Goal: Browse casually

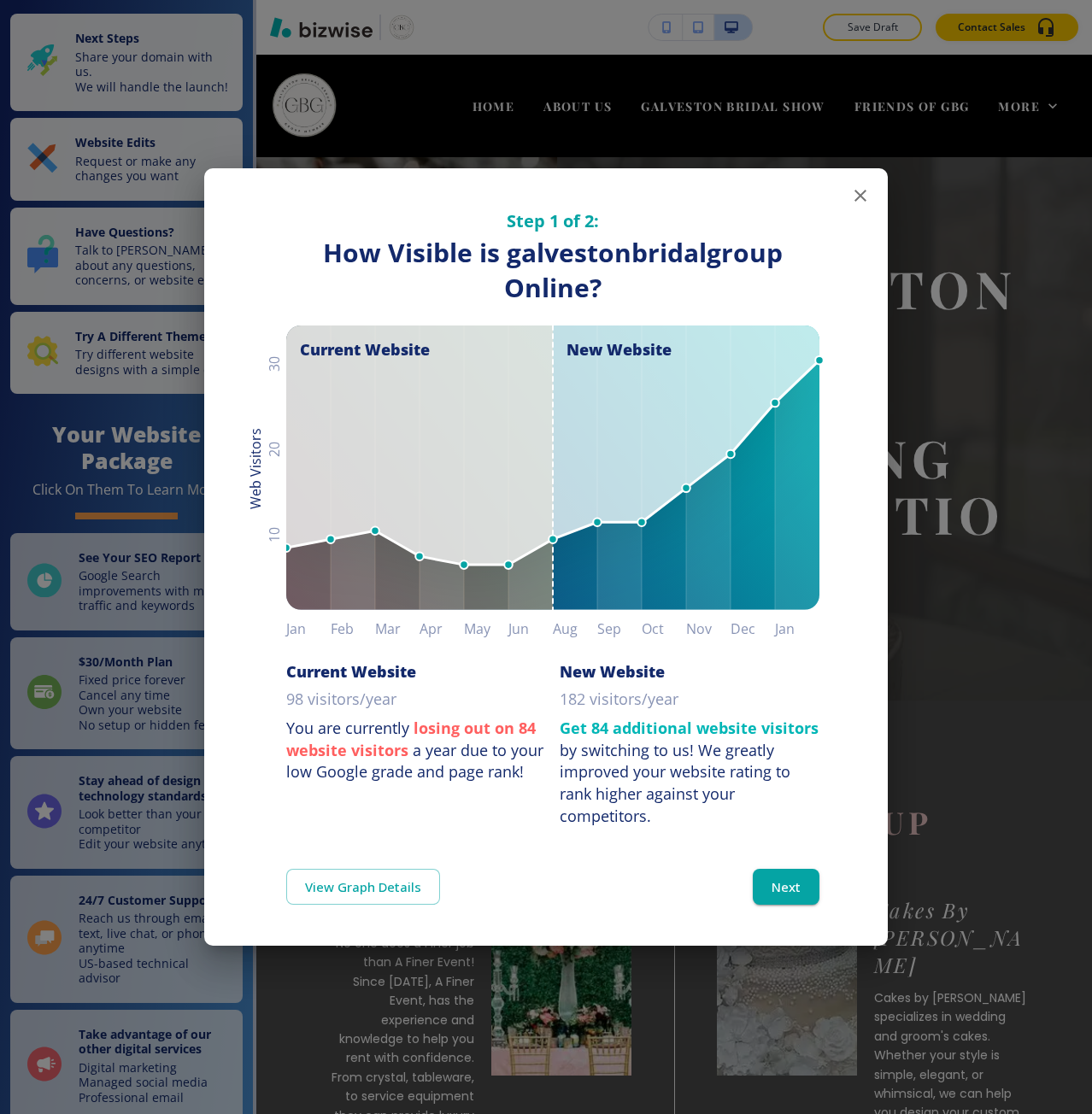
click at [923, 1005] on div "Step 1 of 2: How Visible are You Online? How Visible is galvestonbridalgroup On…" at bounding box center [546, 557] width 1092 height 1114
